Goal: Navigation & Orientation: Find specific page/section

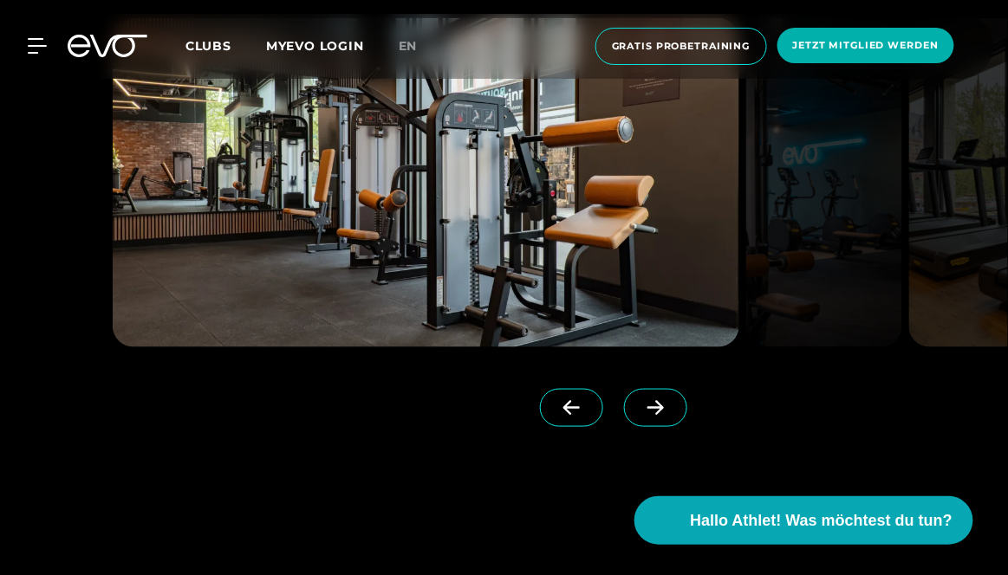
scroll to position [1867, 0]
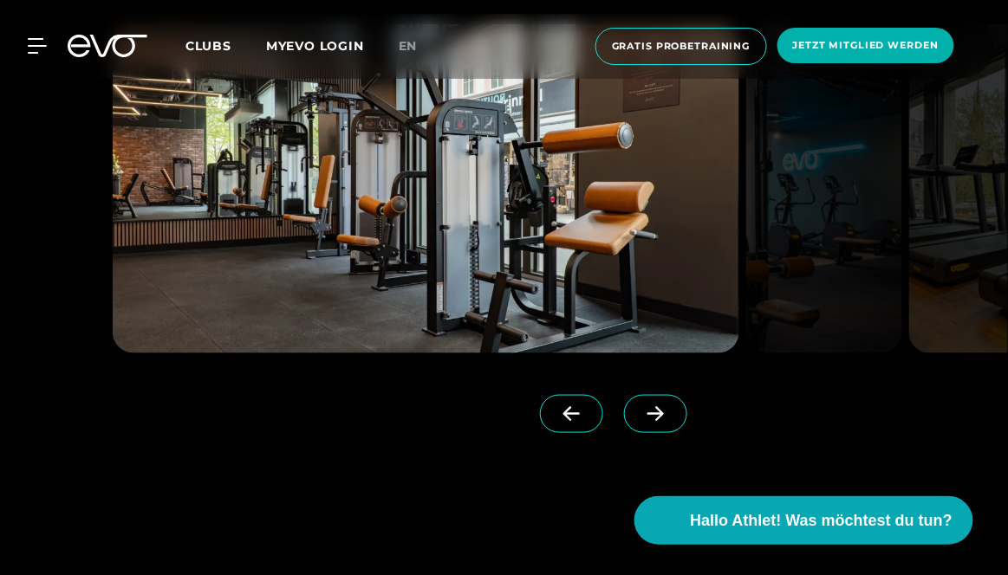
click at [647, 422] on icon at bounding box center [655, 414] width 16 height 15
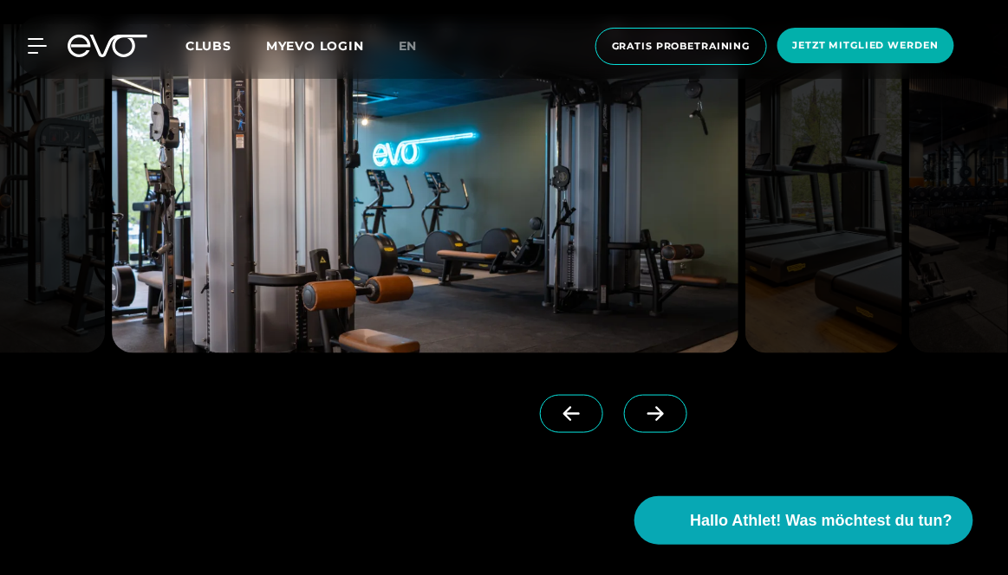
click at [640, 422] on icon at bounding box center [655, 414] width 30 height 16
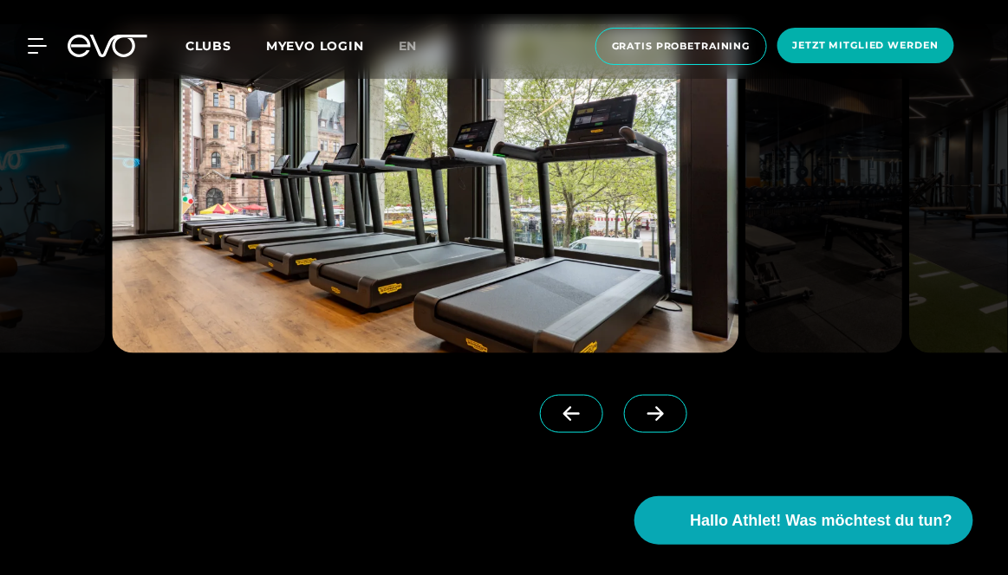
click at [640, 422] on icon at bounding box center [655, 414] width 30 height 16
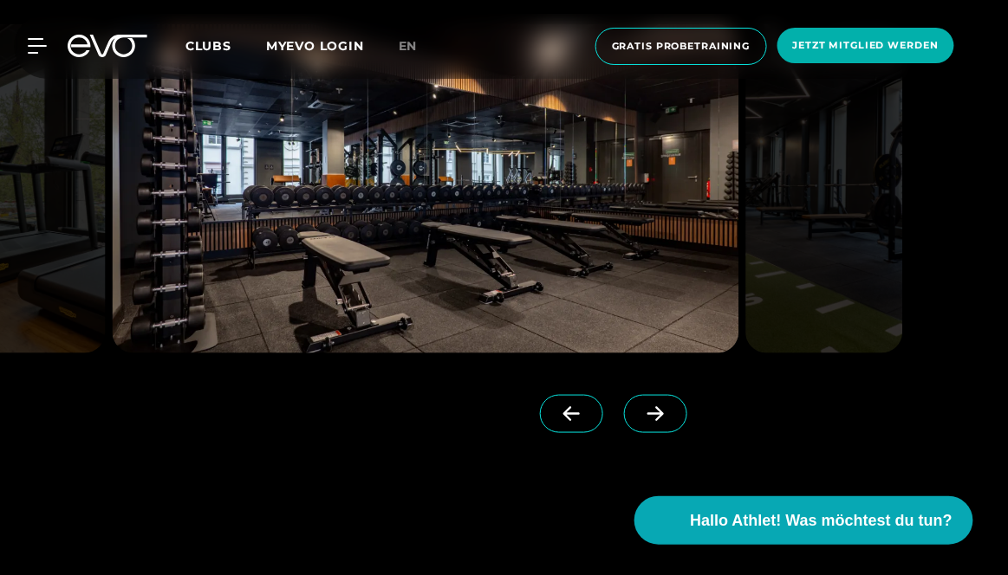
click at [640, 422] on icon at bounding box center [655, 414] width 30 height 16
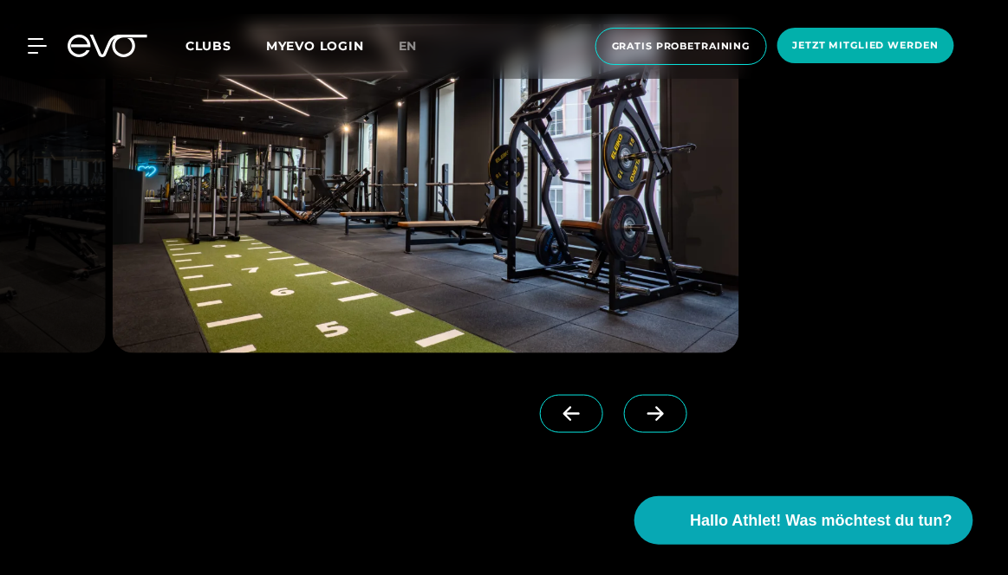
click at [640, 422] on icon at bounding box center [655, 414] width 30 height 16
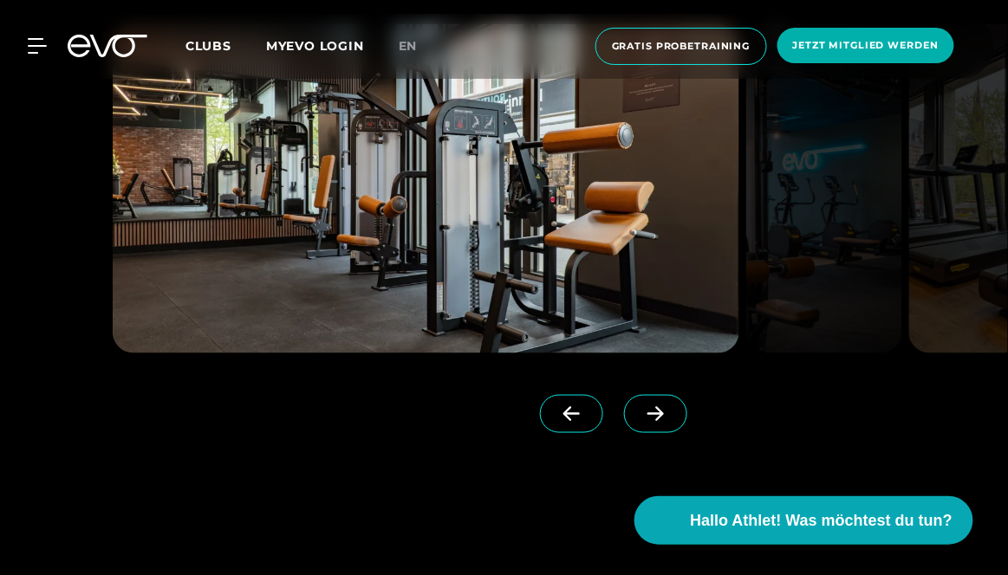
click at [647, 422] on icon at bounding box center [655, 414] width 16 height 15
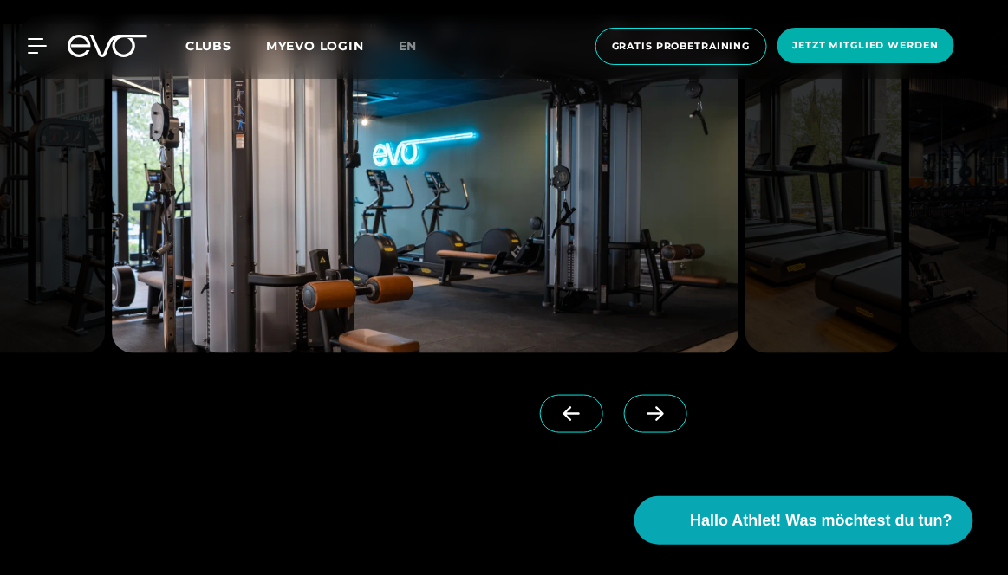
click at [640, 422] on icon at bounding box center [655, 414] width 30 height 16
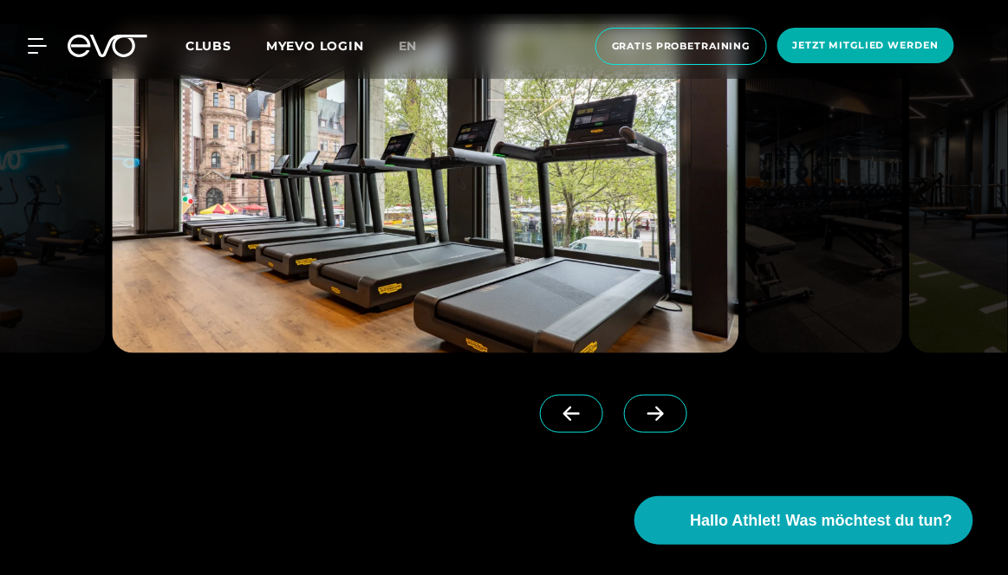
click at [640, 422] on icon at bounding box center [655, 414] width 30 height 16
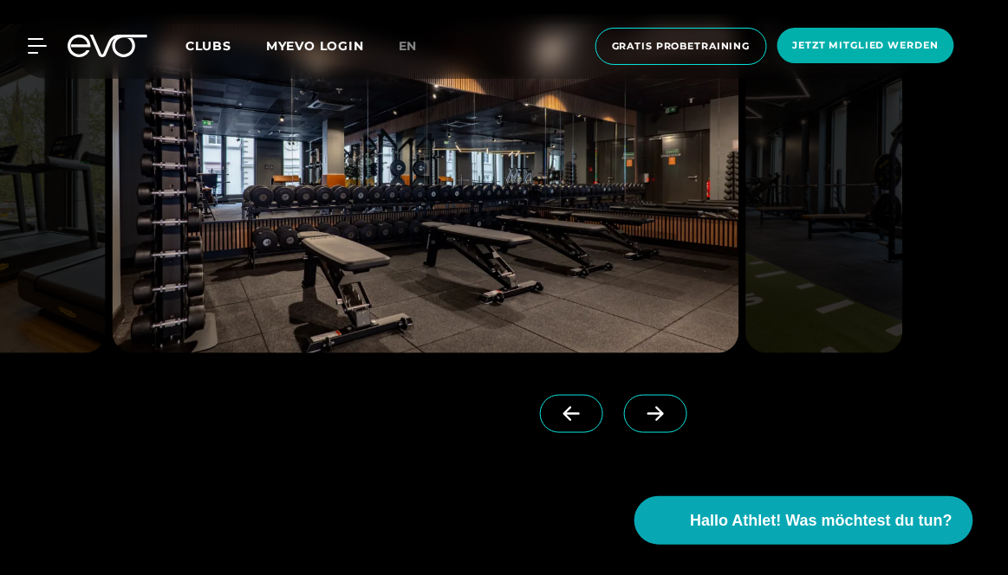
click at [647, 422] on icon at bounding box center [655, 414] width 16 height 15
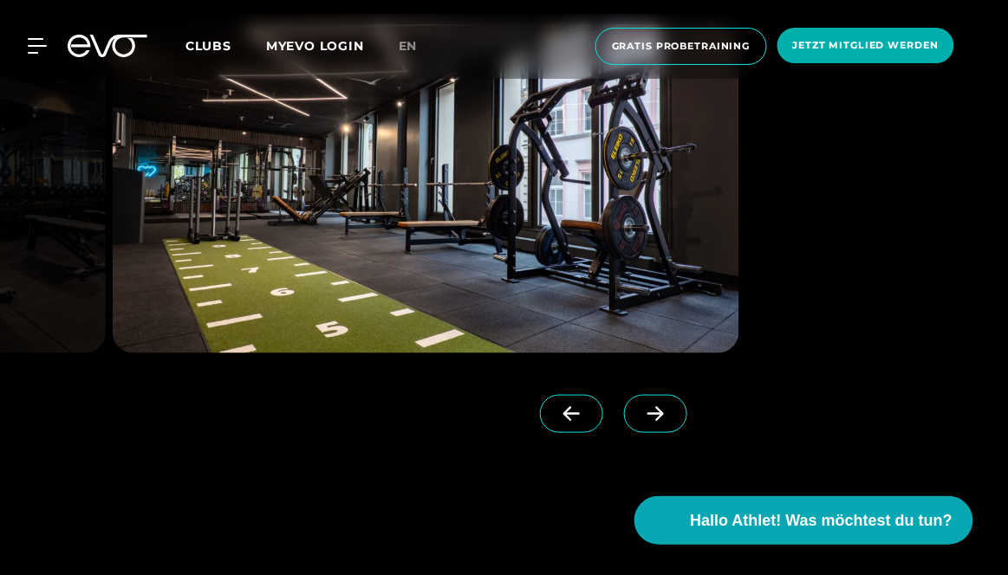
click at [640, 422] on icon at bounding box center [655, 414] width 30 height 16
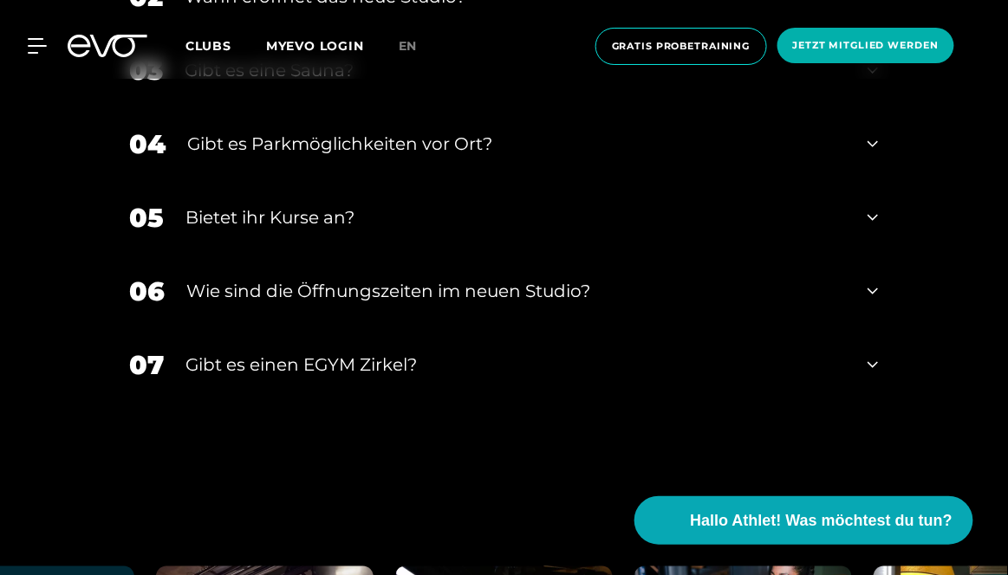
scroll to position [6616, 0]
